Goal: Check status: Check status

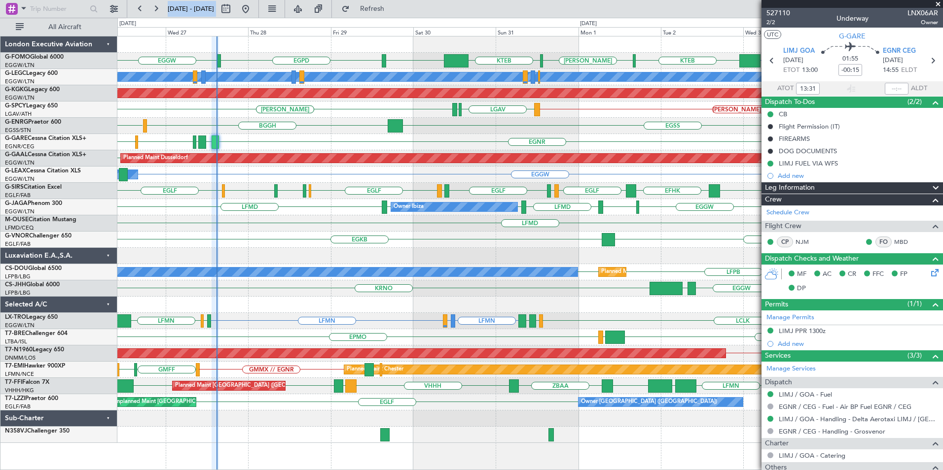
click at [184, 210] on div "EGGW EGGW EGPD KTEB [PERSON_NAME] KTEB EGGW A/C Unavailable [GEOGRAPHIC_DATA] (…" at bounding box center [529, 239] width 825 height 407
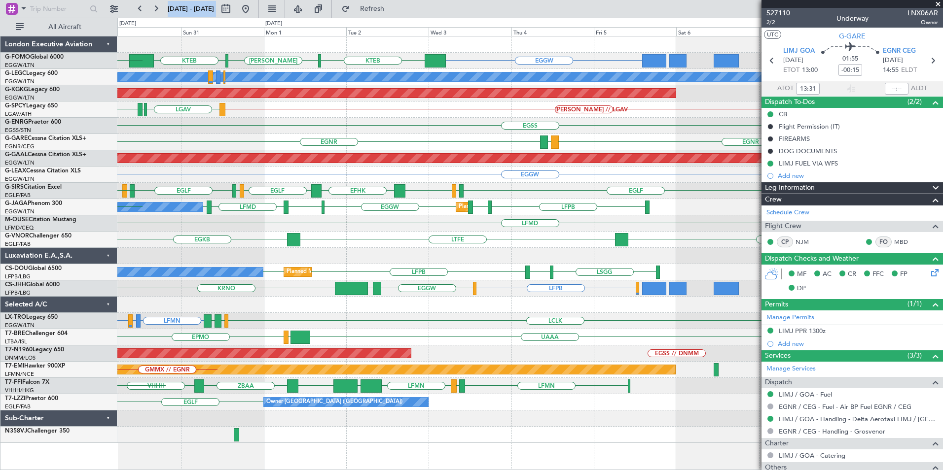
click at [0, 269] on html "[DATE] - [DATE] Refresh Quick Links All Aircraft EGGW KTEB [PERSON_NAME] KTEB E…" at bounding box center [471, 235] width 943 height 470
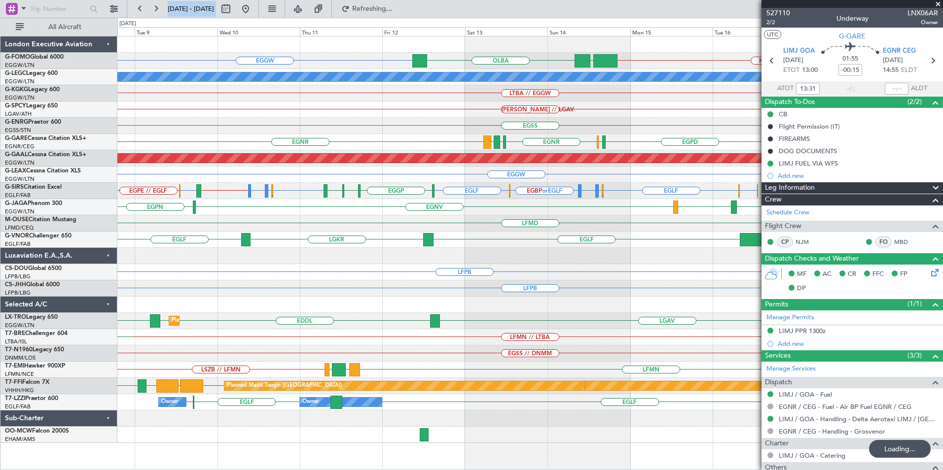
click at [317, 180] on div "EGGW [GEOGRAPHIC_DATA] KTEB // EGGW EGGW OJAI or EGGW FJDG or EGGW A/C Unavaila…" at bounding box center [529, 239] width 825 height 407
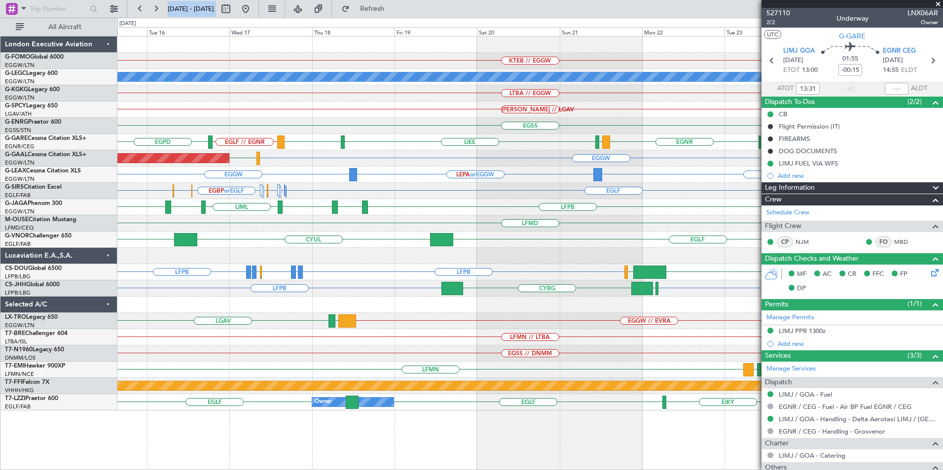
click at [225, 263] on div "KTEB // EGGW EGGW [GEOGRAPHIC_DATA] A/C Unavailable [GEOGRAPHIC_DATA] ([GEOGRAP…" at bounding box center [529, 223] width 825 height 374
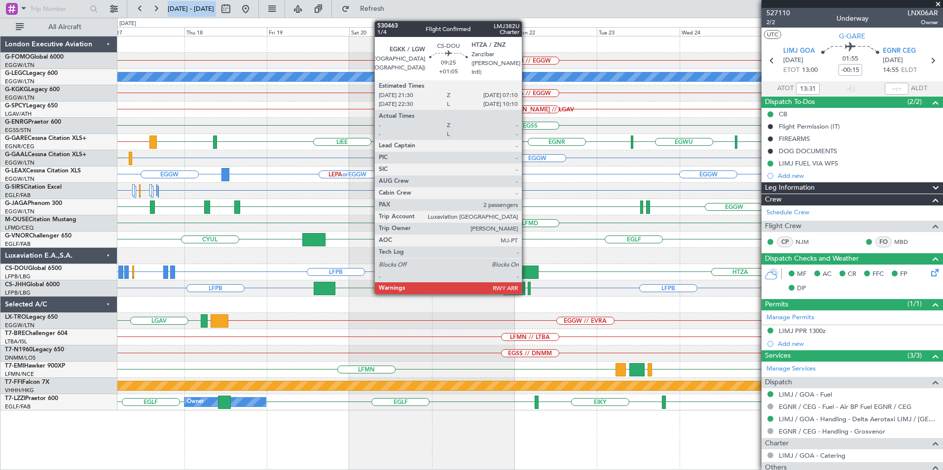
click at [526, 269] on div at bounding box center [522, 272] width 34 height 13
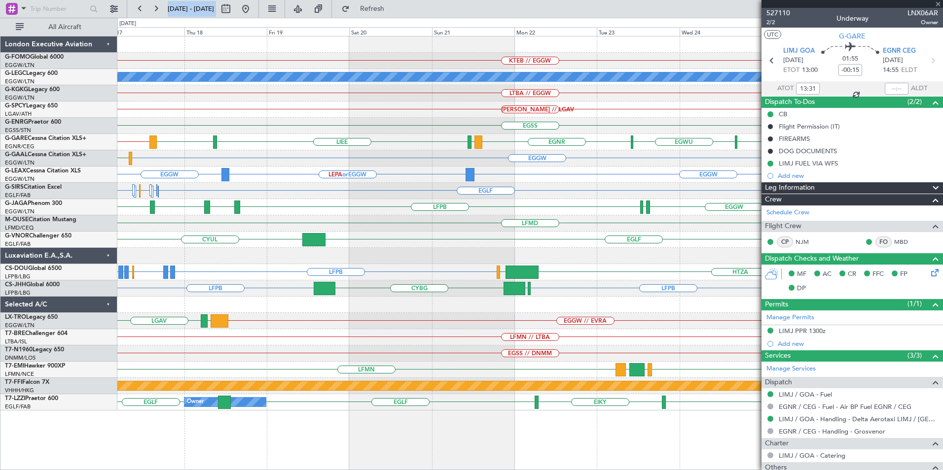
type input "+01:05"
type input "2"
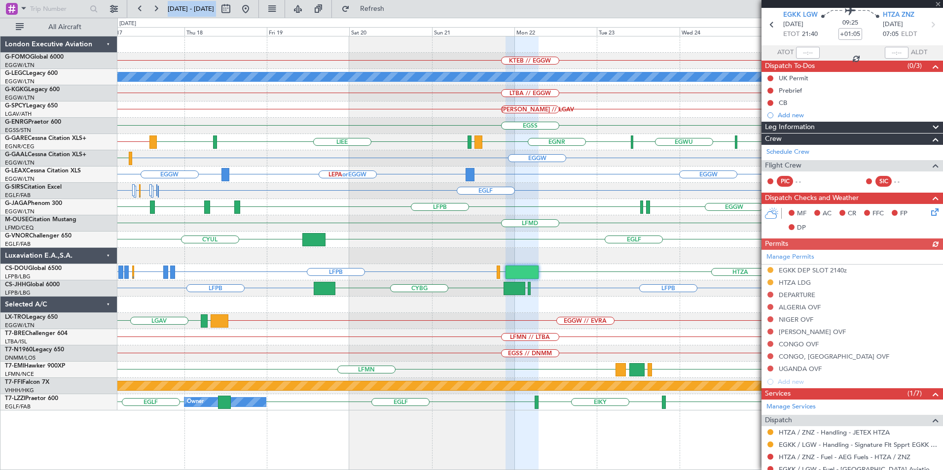
scroll to position [49, 0]
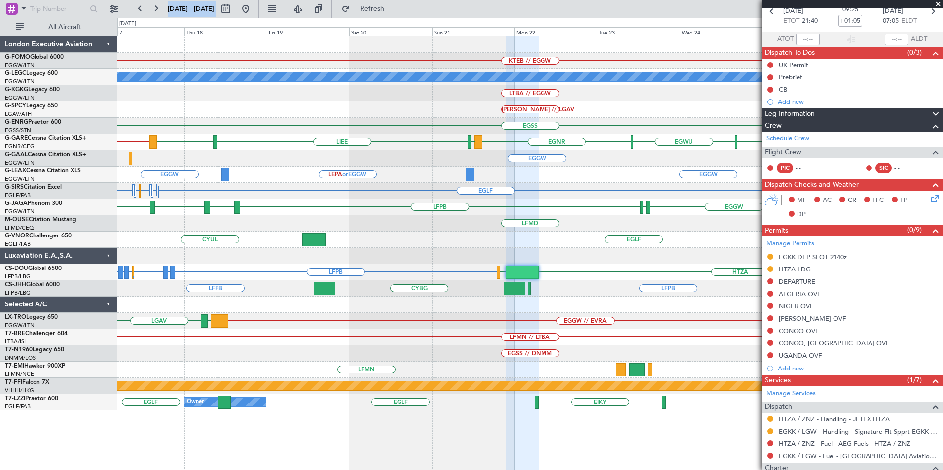
drag, startPoint x: 277, startPoint y: 10, endPoint x: 287, endPoint y: 17, distance: 12.2
click at [253, 10] on button at bounding box center [246, 9] width 16 height 16
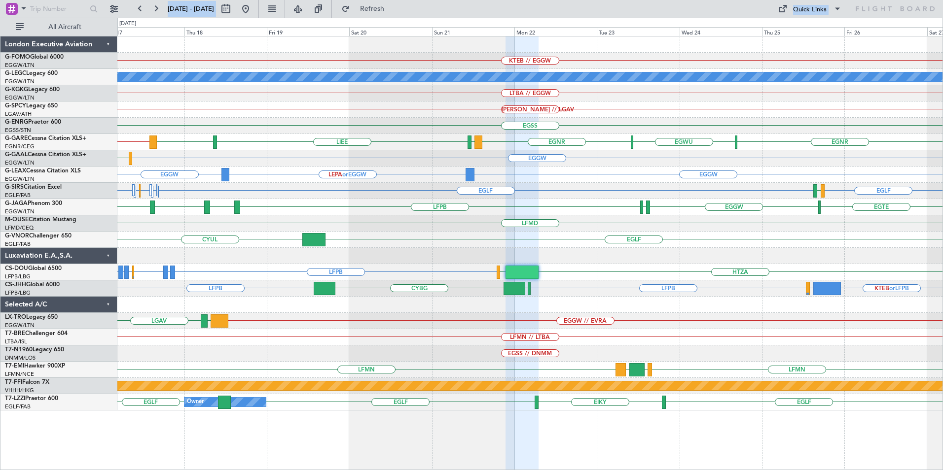
scroll to position [0, 0]
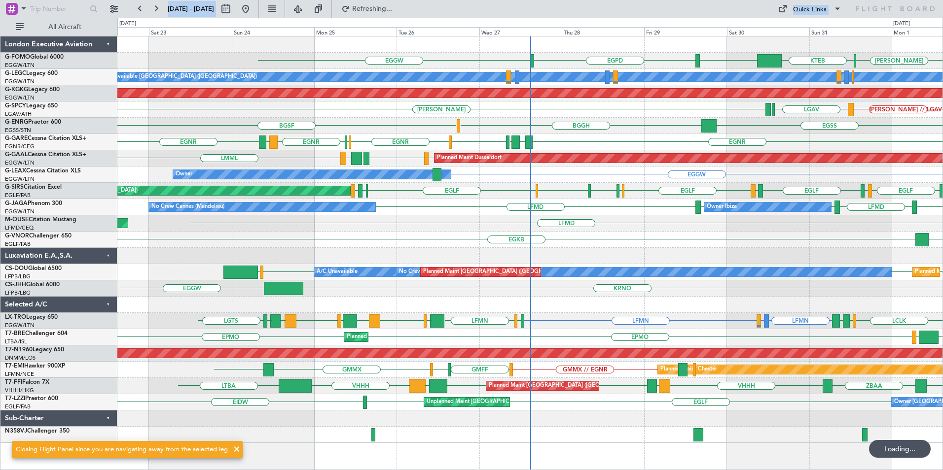
click at [423, 160] on div "Planned Maint Dusseldorf LGKL LFSB EGGW EDDL LMML" at bounding box center [529, 158] width 825 height 16
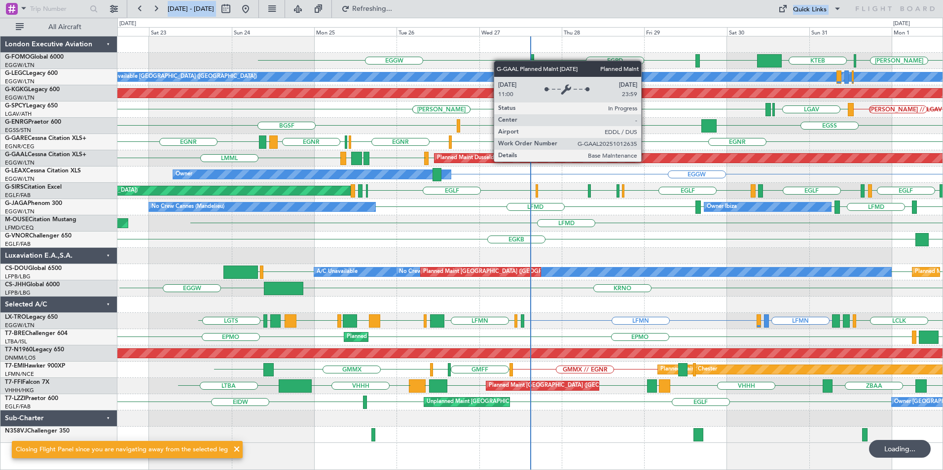
click at [394, 250] on div "KTEB [PERSON_NAME] EGGW EGPD EGGW A/C Unavailable [GEOGRAPHIC_DATA] ([GEOGRAPHI…" at bounding box center [529, 239] width 825 height 407
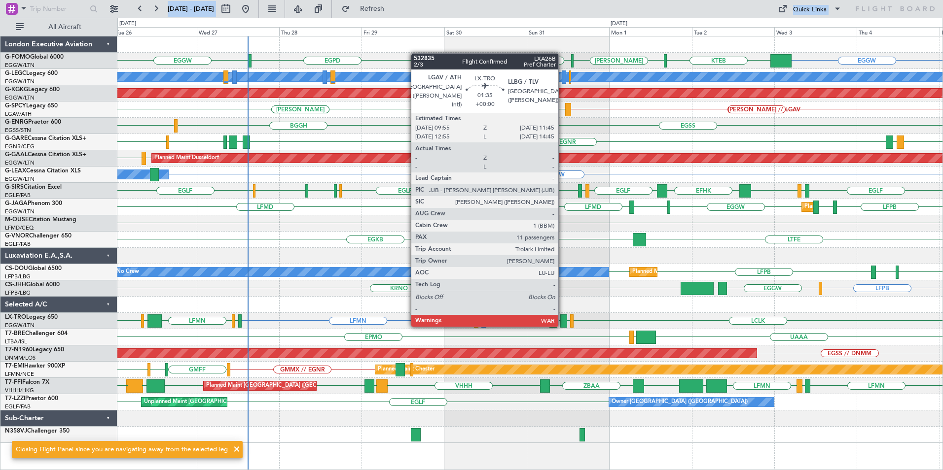
click at [562, 326] on div at bounding box center [563, 321] width 6 height 13
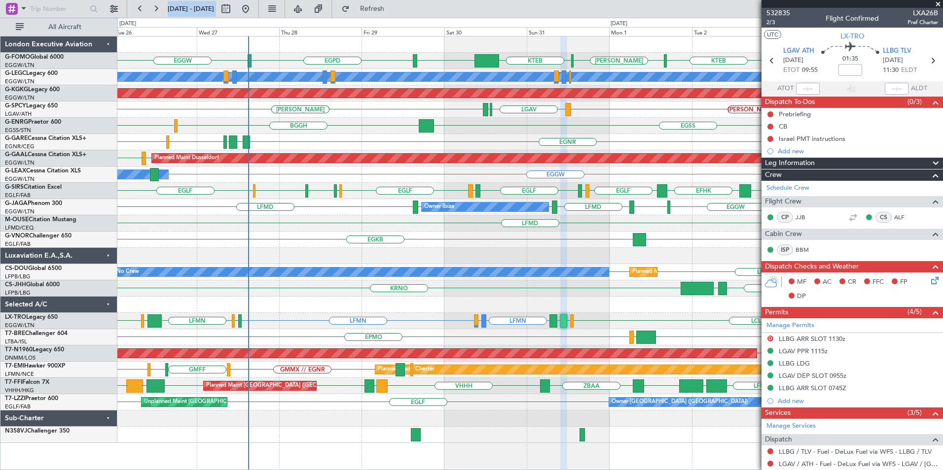
drag, startPoint x: 937, startPoint y: 1, endPoint x: 942, endPoint y: 14, distance: 13.7
click at [937, 1] on span at bounding box center [938, 4] width 10 height 9
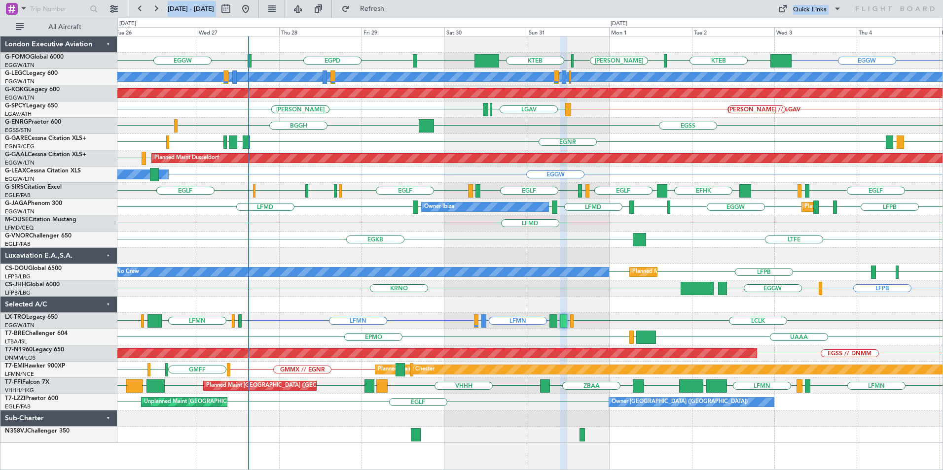
type input "0"
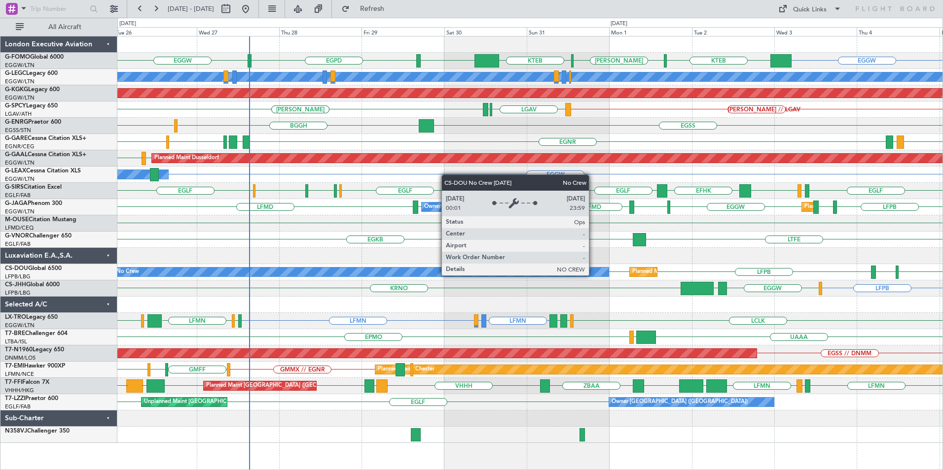
click at [520, 342] on div "EGGW EGGW EGPD KTEB [PERSON_NAME] KTEB EGGW A/C Unavailable [GEOGRAPHIC_DATA] (…" at bounding box center [529, 239] width 825 height 407
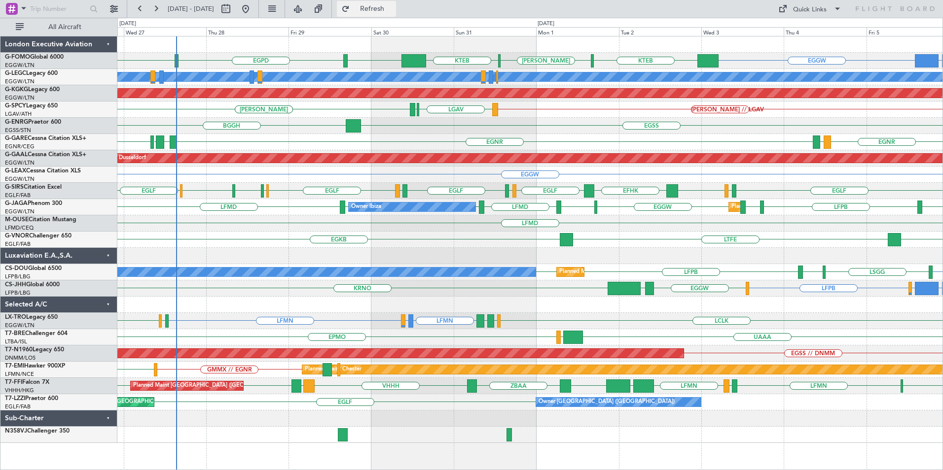
click at [396, 16] on button "Refresh" at bounding box center [366, 9] width 59 height 16
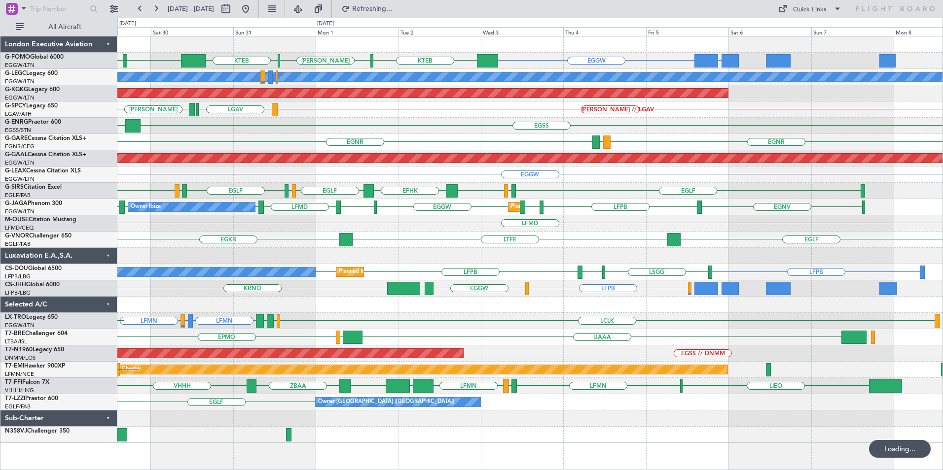
click at [439, 274] on div "OMDW or EGGW EGGW EGPD KTEB [PERSON_NAME] KTEB EGGW EGGW A/C Unavailable [GEOGR…" at bounding box center [529, 239] width 825 height 407
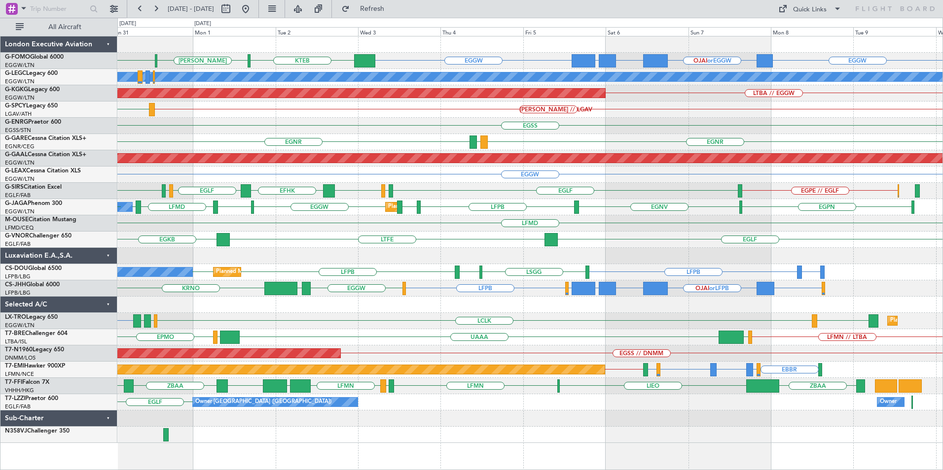
click at [283, 293] on div "EGGW OJAI or EGGW FJDG or EGGW OMDW or EGGW EGGW KTEB [PERSON_NAME] KTEB EGGW E…" at bounding box center [529, 239] width 825 height 407
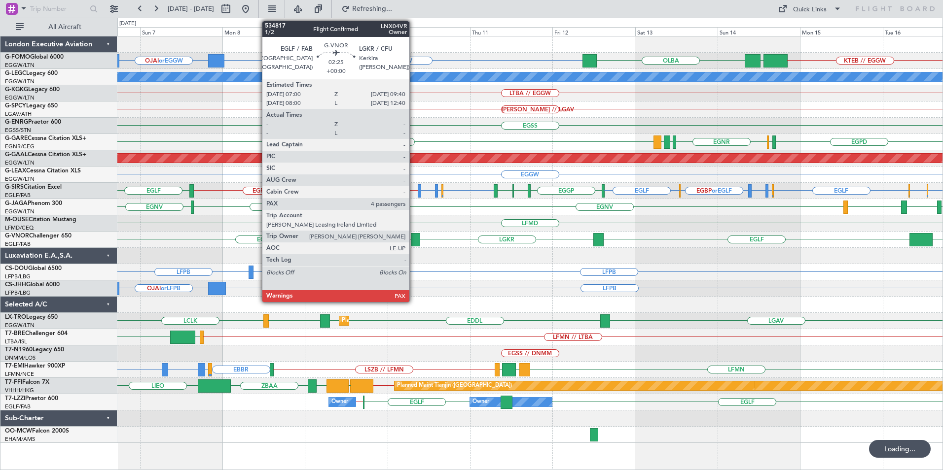
click at [414, 238] on div at bounding box center [415, 239] width 9 height 13
